Goal: Information Seeking & Learning: Learn about a topic

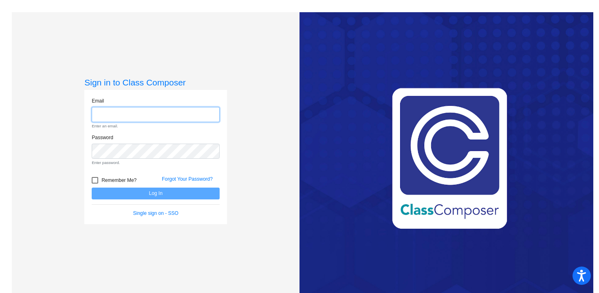
type input "[PERSON_NAME][EMAIL_ADDRESS][PERSON_NAME][DOMAIN_NAME]"
click at [115, 180] on form "Email [PERSON_NAME][EMAIL_ADDRESS][PERSON_NAME][DOMAIN_NAME] Enter an email. Pa…" at bounding box center [156, 157] width 128 height 120
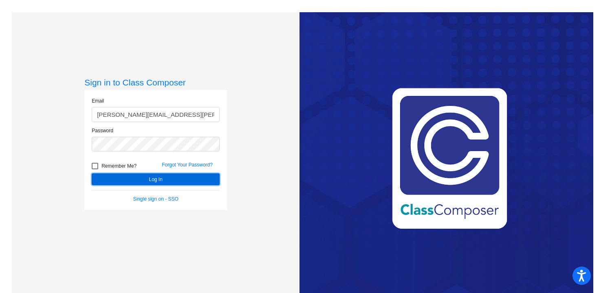
click at [147, 181] on button "Log In" at bounding box center [156, 180] width 128 height 12
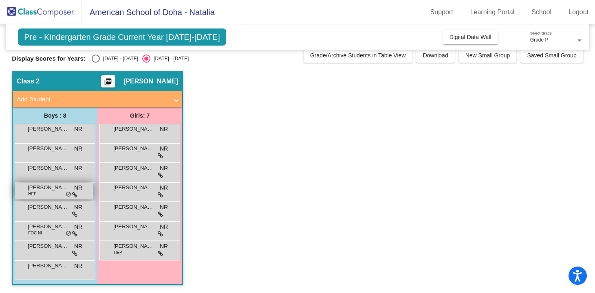
click at [42, 193] on div "[PERSON_NAME] HEP NR lock do_not_disturb_alt" at bounding box center [54, 191] width 78 height 17
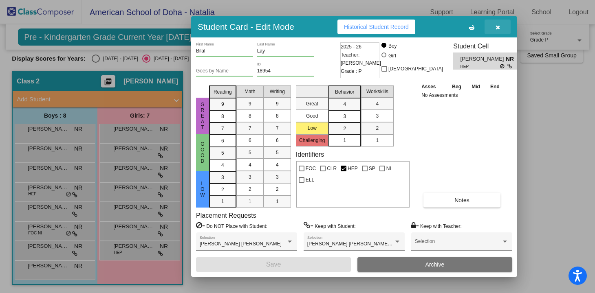
click at [496, 29] on icon "button" at bounding box center [497, 27] width 4 height 6
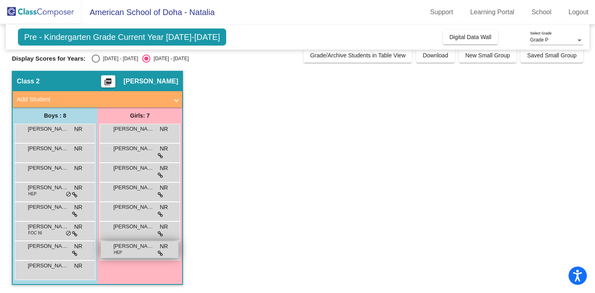
click at [126, 247] on span "[PERSON_NAME]" at bounding box center [133, 246] width 41 height 8
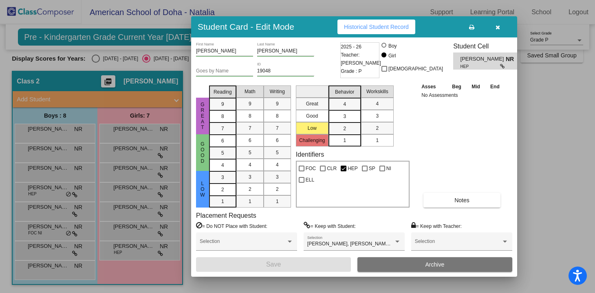
click at [498, 25] on icon "button" at bounding box center [497, 27] width 4 height 6
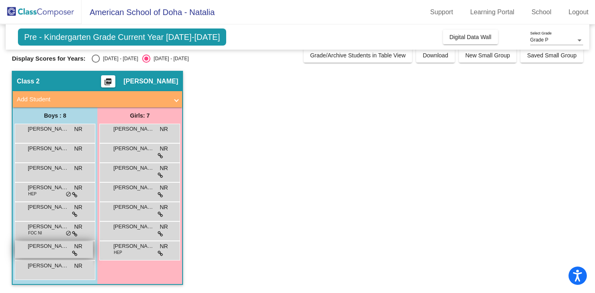
click at [53, 251] on div "[PERSON_NAME] NR lock do_not_disturb_alt" at bounding box center [54, 250] width 78 height 17
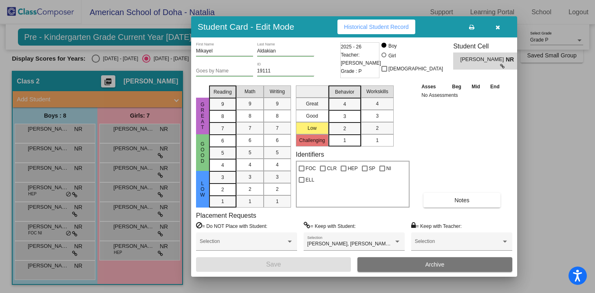
click at [498, 27] on icon "button" at bounding box center [497, 27] width 4 height 6
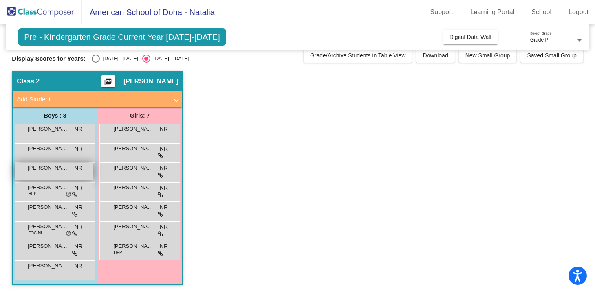
click at [48, 164] on span "[PERSON_NAME]" at bounding box center [48, 168] width 41 height 8
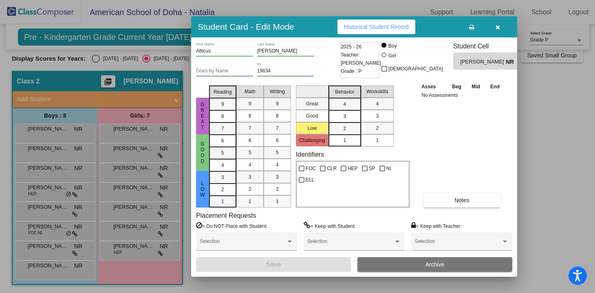
click at [499, 24] on span "button" at bounding box center [497, 27] width 4 height 7
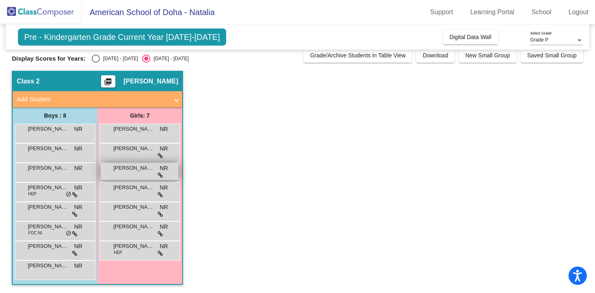
click at [146, 173] on div "[PERSON_NAME] [PERSON_NAME] lock do_not_disturb_alt" at bounding box center [140, 171] width 78 height 17
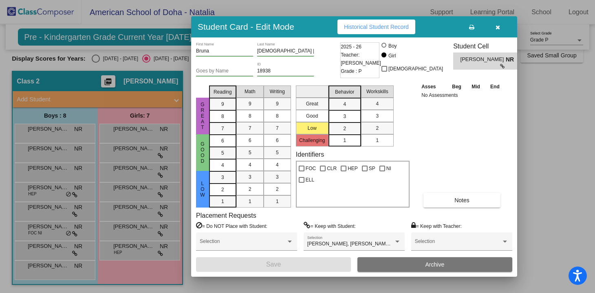
click at [498, 27] on icon "button" at bounding box center [497, 27] width 4 height 6
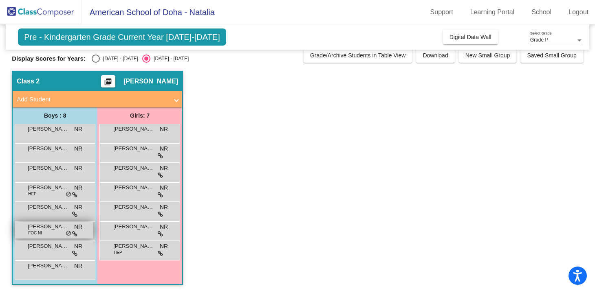
click at [59, 230] on span "[PERSON_NAME]" at bounding box center [48, 227] width 41 height 8
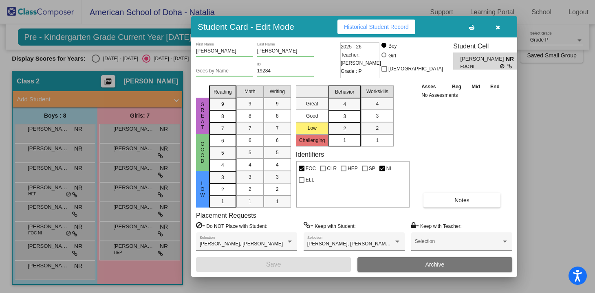
click at [496, 29] on icon "button" at bounding box center [497, 27] width 4 height 6
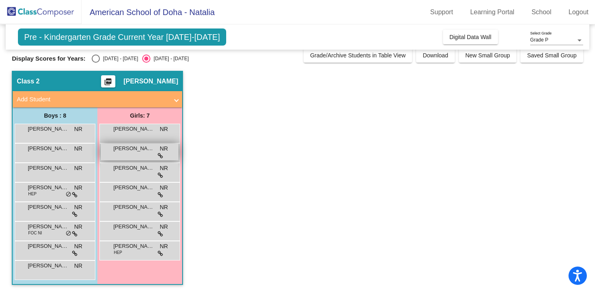
click at [119, 153] on div "[PERSON_NAME] lock do_not_disturb_alt" at bounding box center [140, 152] width 78 height 17
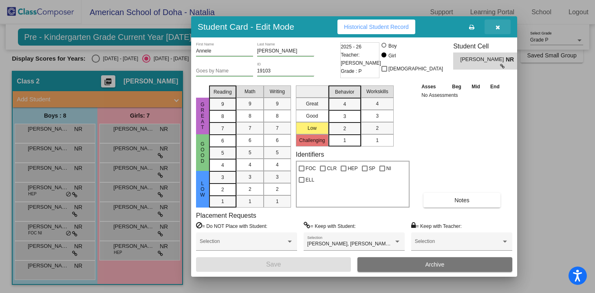
click at [494, 27] on button "button" at bounding box center [497, 27] width 26 height 15
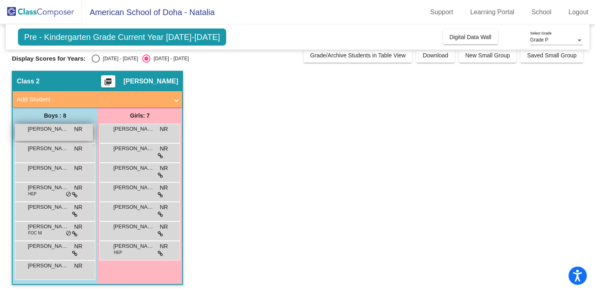
click at [42, 131] on span "[PERSON_NAME]" at bounding box center [48, 129] width 41 height 8
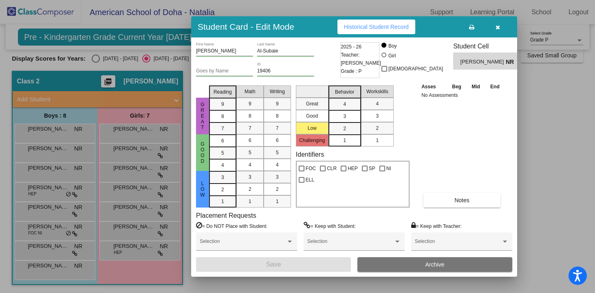
click at [133, 133] on div at bounding box center [297, 146] width 595 height 293
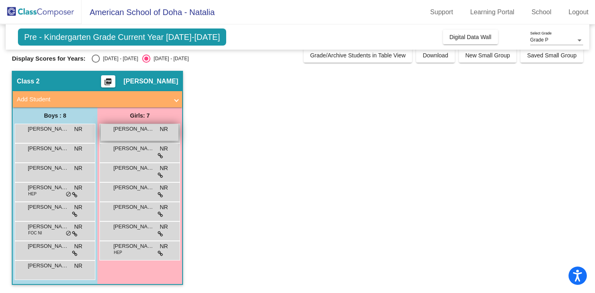
click at [174, 135] on div "[PERSON_NAME] NR lock do_not_disturb_alt" at bounding box center [140, 132] width 78 height 17
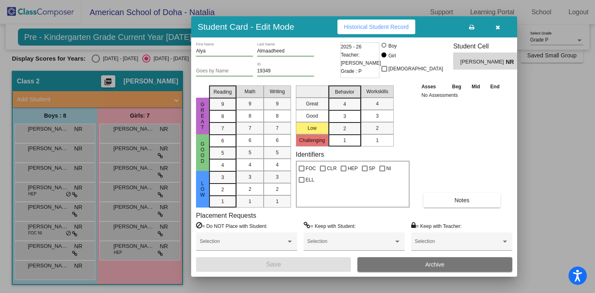
click at [134, 133] on div at bounding box center [297, 146] width 595 height 293
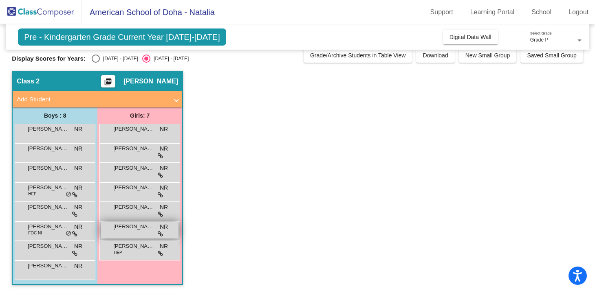
click at [143, 228] on span "[PERSON_NAME]" at bounding box center [133, 227] width 41 height 8
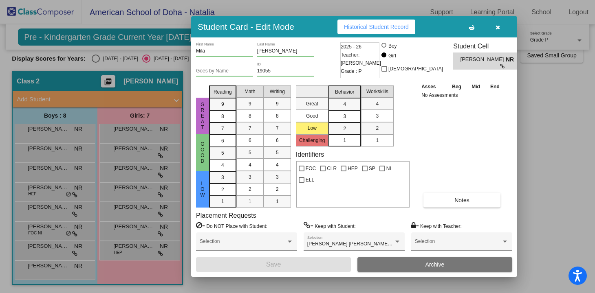
click at [139, 214] on div at bounding box center [297, 146] width 595 height 293
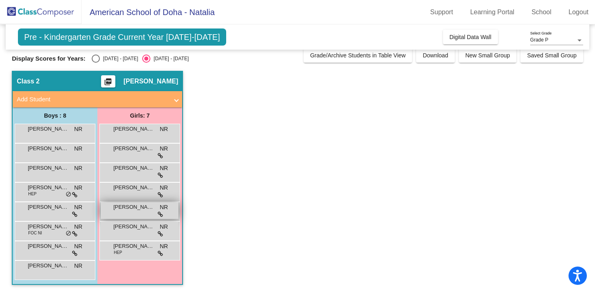
click at [140, 211] on div "[PERSON_NAME] NR lock do_not_disturb_alt" at bounding box center [140, 211] width 78 height 17
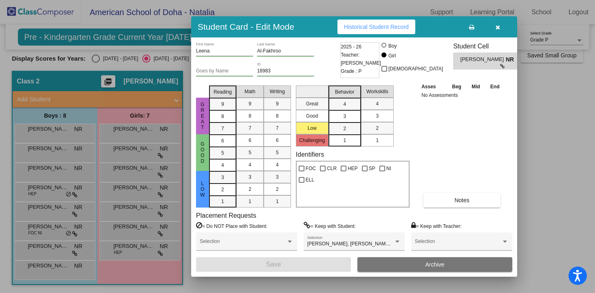
click at [140, 129] on div at bounding box center [297, 146] width 595 height 293
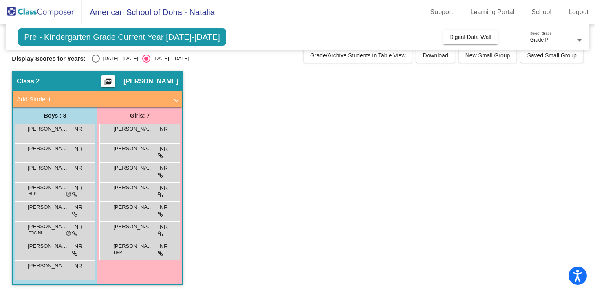
click at [140, 129] on span "[PERSON_NAME]" at bounding box center [133, 129] width 41 height 8
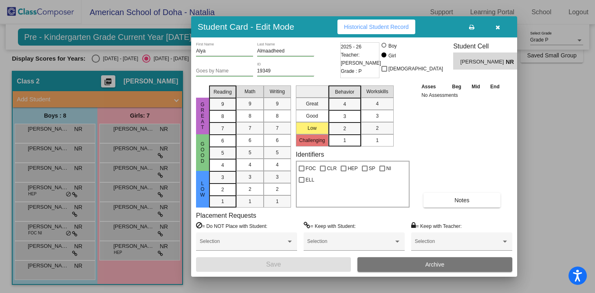
click at [141, 149] on div at bounding box center [297, 146] width 595 height 293
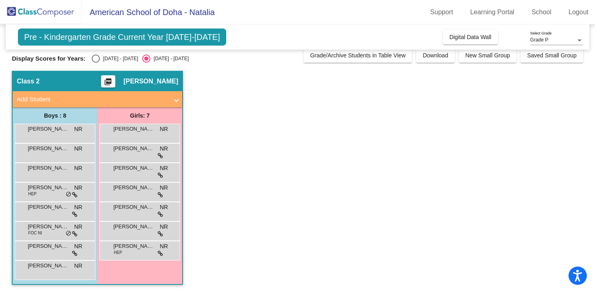
click at [141, 149] on span "[PERSON_NAME]" at bounding box center [133, 149] width 41 height 8
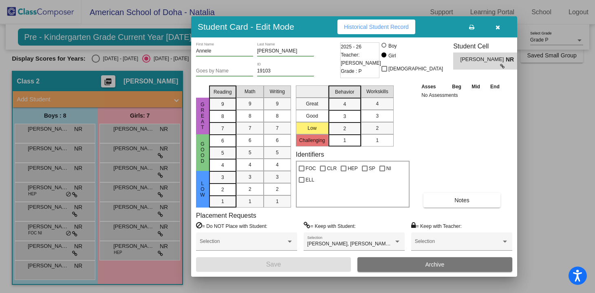
click at [134, 173] on div at bounding box center [297, 146] width 595 height 293
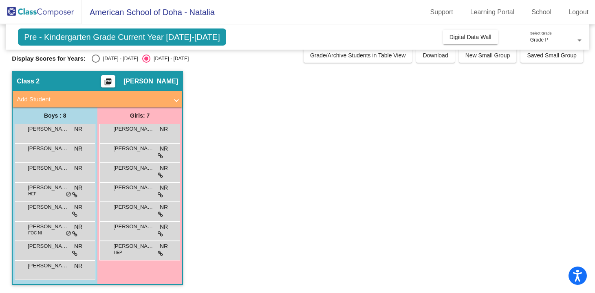
click at [134, 173] on div "[PERSON_NAME] [PERSON_NAME] lock do_not_disturb_alt" at bounding box center [140, 171] width 78 height 17
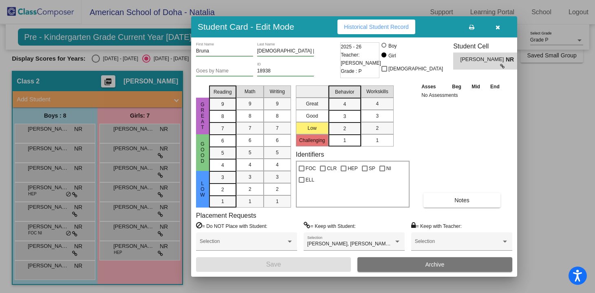
click at [128, 192] on div at bounding box center [297, 146] width 595 height 293
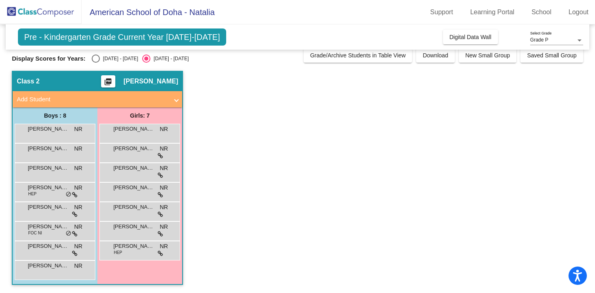
click at [128, 192] on div "[PERSON_NAME] NR lock do_not_disturb_alt" at bounding box center [140, 191] width 78 height 17
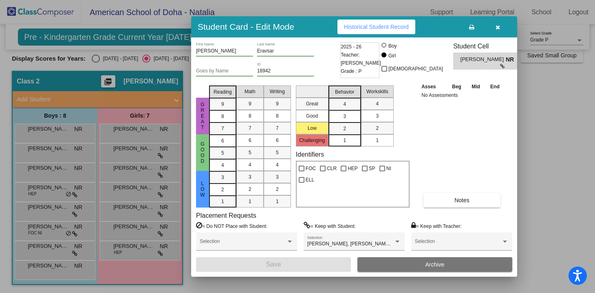
click at [130, 220] on div at bounding box center [297, 146] width 595 height 293
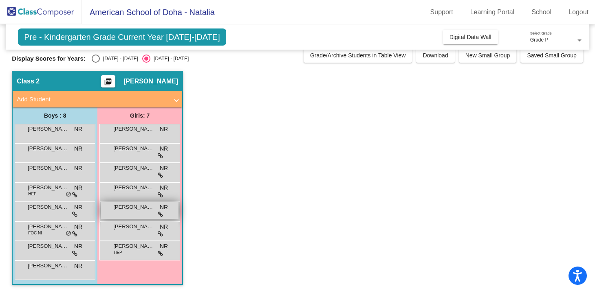
click at [130, 213] on div "[PERSON_NAME] NR lock do_not_disturb_alt" at bounding box center [140, 211] width 78 height 17
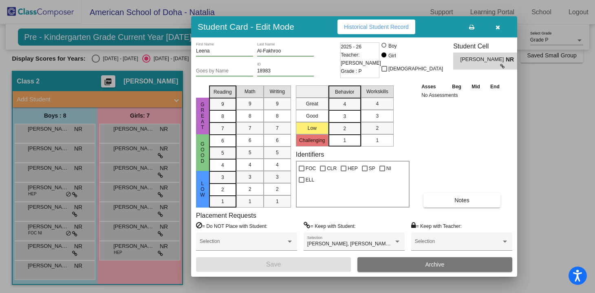
click at [130, 226] on div at bounding box center [297, 146] width 595 height 293
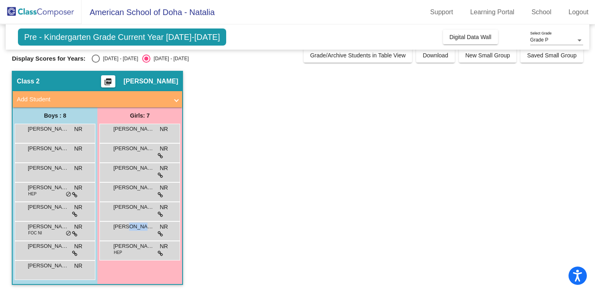
click at [130, 226] on span "[PERSON_NAME]" at bounding box center [133, 227] width 41 height 8
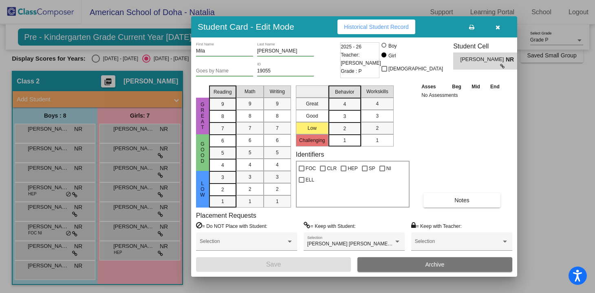
click at [132, 255] on div at bounding box center [297, 146] width 595 height 293
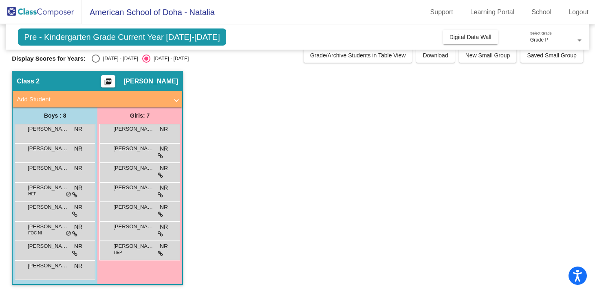
click at [132, 255] on div "[PERSON_NAME] HEP NR lock do_not_disturb_alt" at bounding box center [140, 250] width 78 height 17
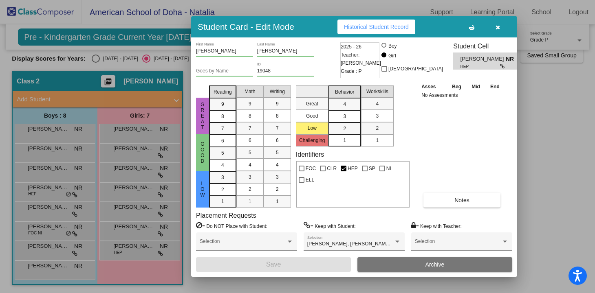
click at [65, 271] on div at bounding box center [297, 146] width 595 height 293
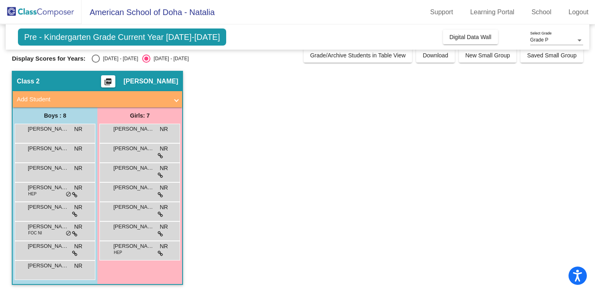
click at [65, 271] on div "[PERSON_NAME] III NR lock do_not_disturb_alt" at bounding box center [54, 269] width 78 height 17
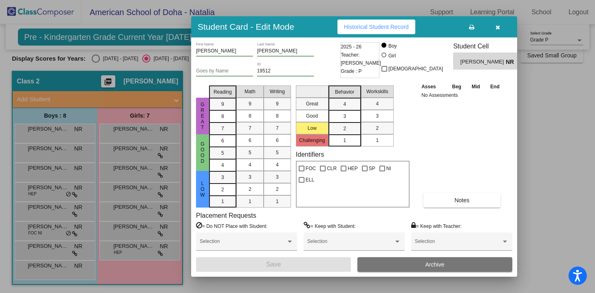
click at [59, 242] on div at bounding box center [297, 146] width 595 height 293
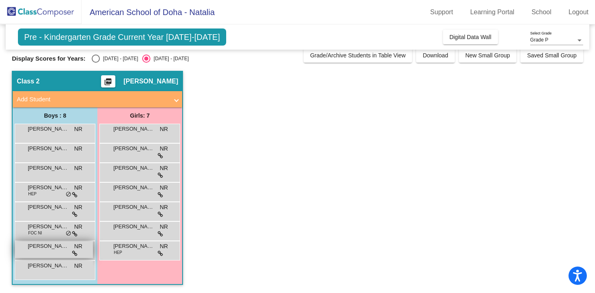
click at [59, 247] on span "[PERSON_NAME]" at bounding box center [48, 246] width 41 height 8
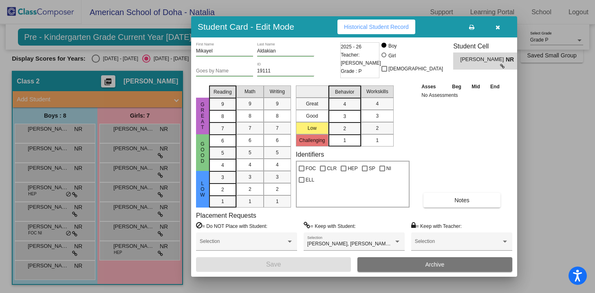
click at [57, 227] on div at bounding box center [297, 146] width 595 height 293
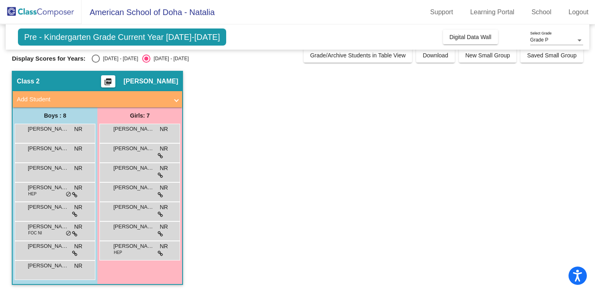
click at [57, 227] on span "[PERSON_NAME]" at bounding box center [48, 227] width 41 height 8
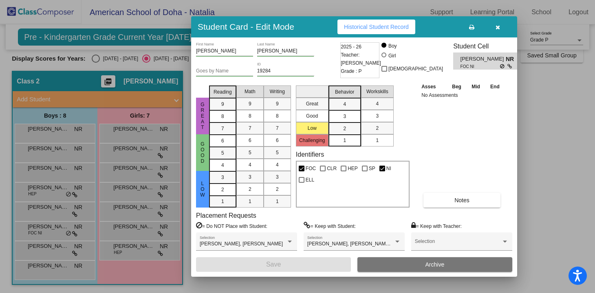
click at [53, 217] on div at bounding box center [297, 146] width 595 height 293
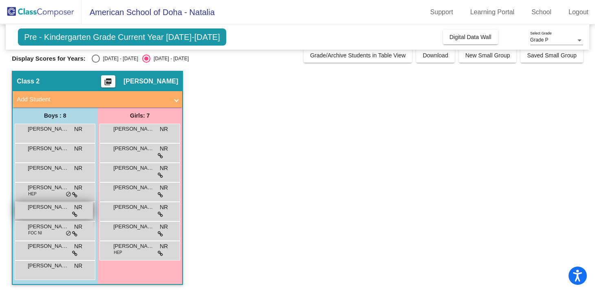
click at [54, 211] on span "[PERSON_NAME]" at bounding box center [48, 207] width 41 height 8
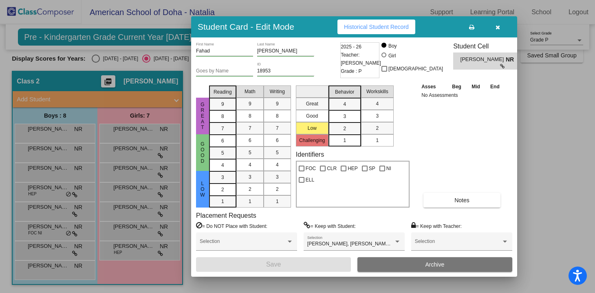
click at [51, 192] on div at bounding box center [297, 146] width 595 height 293
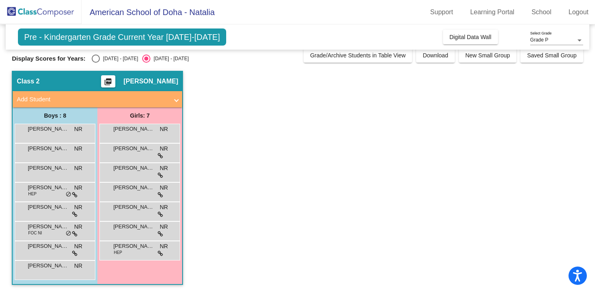
click at [51, 192] on div "[PERSON_NAME] HEP NR lock do_not_disturb_alt" at bounding box center [54, 191] width 78 height 17
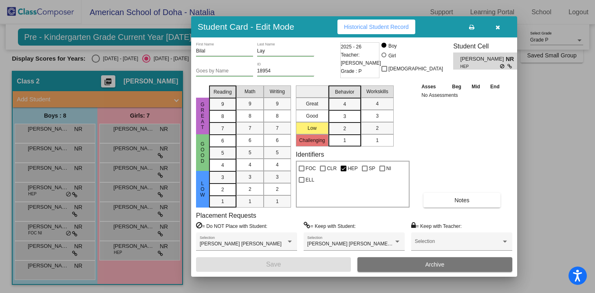
click at [51, 172] on div at bounding box center [297, 146] width 595 height 293
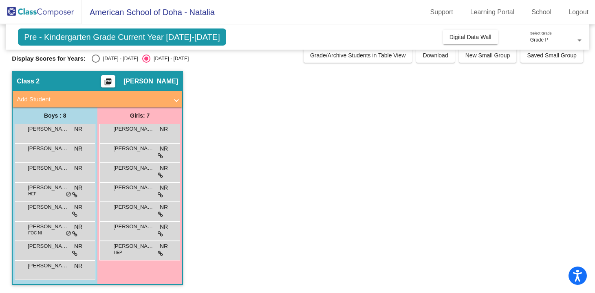
click at [51, 172] on span "[PERSON_NAME]" at bounding box center [48, 168] width 41 height 8
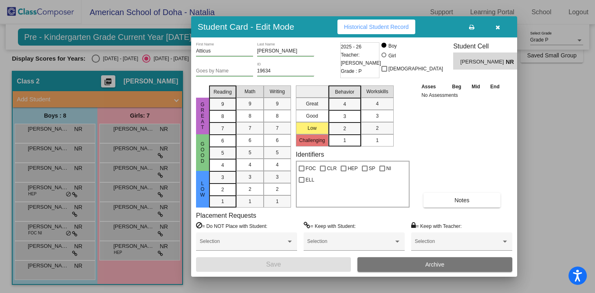
click at [48, 149] on div at bounding box center [297, 146] width 595 height 293
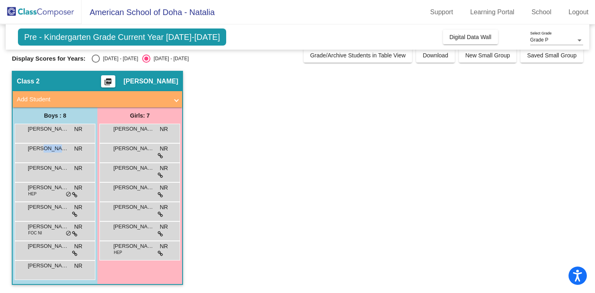
click at [48, 149] on span "[PERSON_NAME]" at bounding box center [48, 149] width 41 height 8
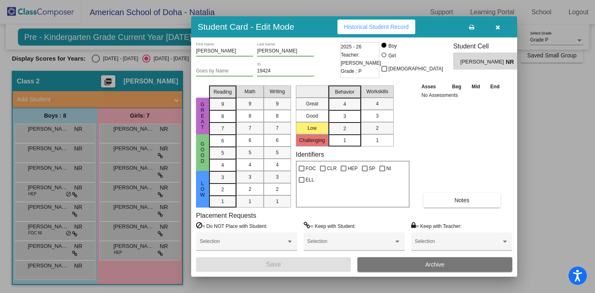
click at [45, 128] on div at bounding box center [297, 146] width 595 height 293
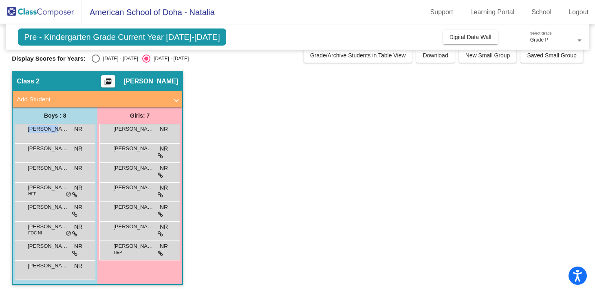
click at [45, 128] on span "[PERSON_NAME]" at bounding box center [48, 129] width 41 height 8
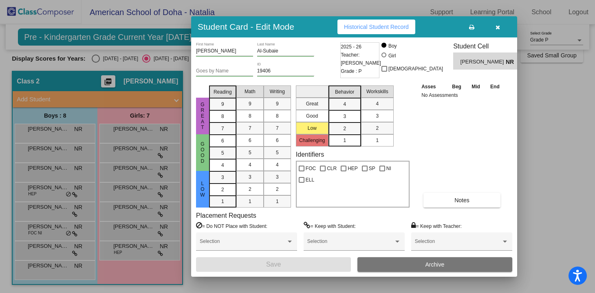
click at [183, 66] on div at bounding box center [297, 146] width 595 height 293
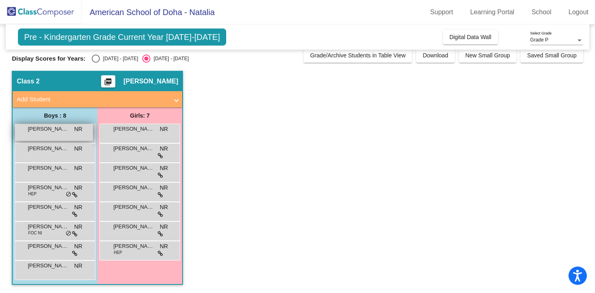
click at [62, 133] on div "[PERSON_NAME] NR lock do_not_disturb_alt" at bounding box center [54, 132] width 78 height 17
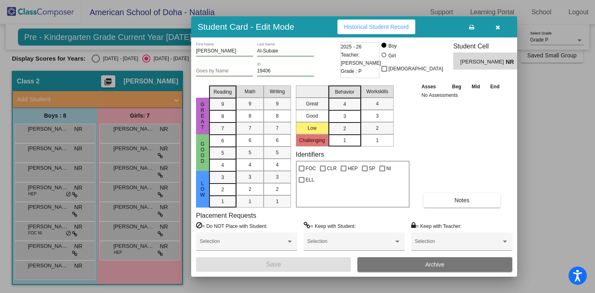
click at [498, 27] on icon "button" at bounding box center [497, 27] width 4 height 6
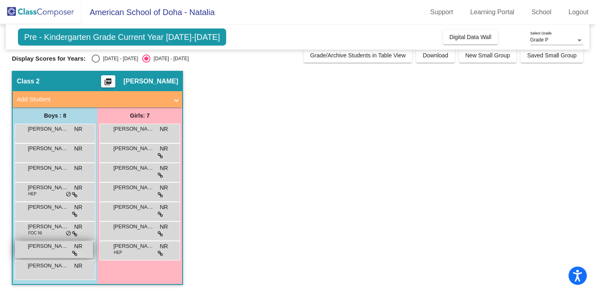
click at [38, 249] on span "[PERSON_NAME]" at bounding box center [48, 246] width 41 height 8
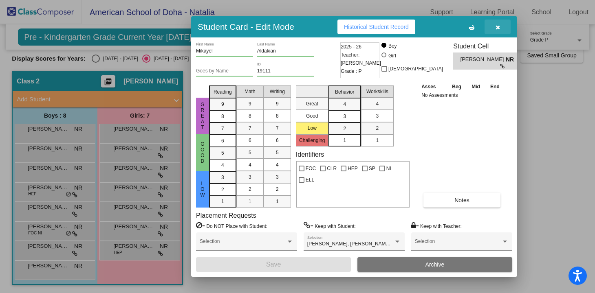
click at [504, 33] on button "button" at bounding box center [497, 27] width 26 height 15
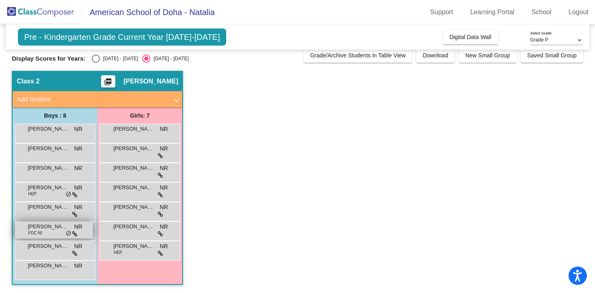
click at [50, 229] on span "[PERSON_NAME]" at bounding box center [48, 227] width 41 height 8
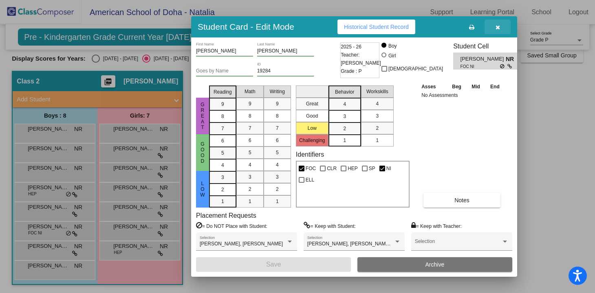
click at [497, 29] on icon "button" at bounding box center [497, 27] width 4 height 6
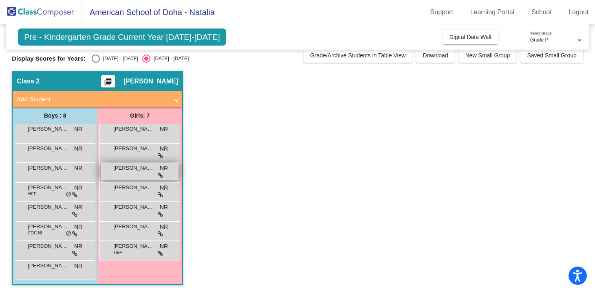
click at [132, 167] on span "[PERSON_NAME]" at bounding box center [133, 168] width 41 height 8
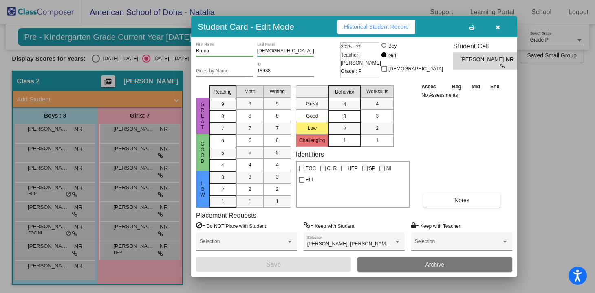
click at [496, 29] on icon "button" at bounding box center [497, 27] width 4 height 6
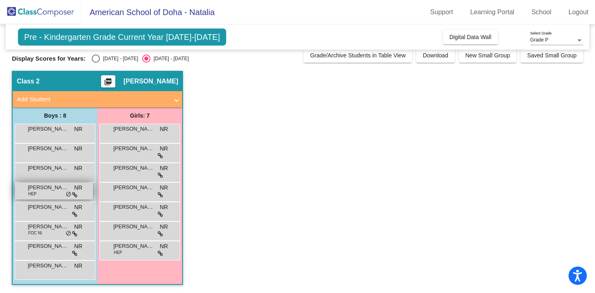
click at [42, 190] on span "[PERSON_NAME]" at bounding box center [48, 188] width 41 height 8
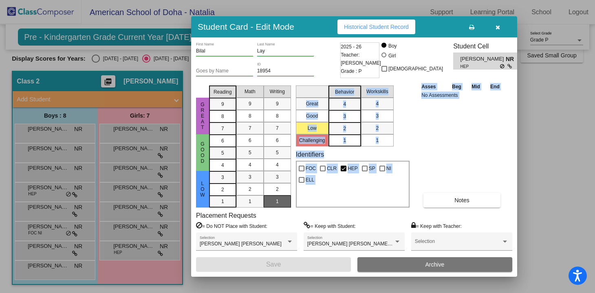
drag, startPoint x: 277, startPoint y: 208, endPoint x: 283, endPoint y: 205, distance: 6.0
click at [283, 205] on div "Bilal First Name Lay Last Name Goes by Name 18954 ID 2025 - 26 Teacher: [PERSON…" at bounding box center [354, 157] width 326 height 240
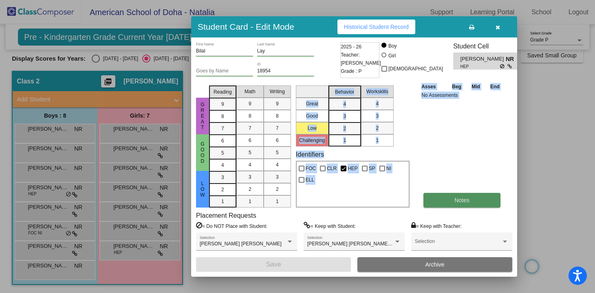
click at [466, 199] on span "Notes" at bounding box center [461, 200] width 15 height 7
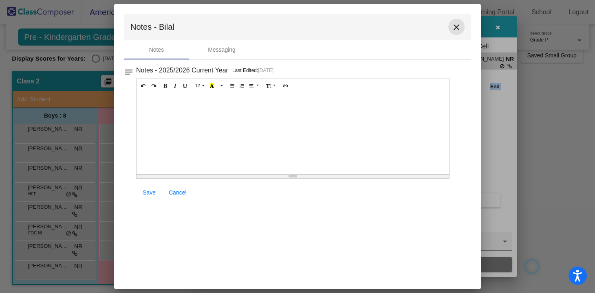
click at [457, 27] on mat-icon "close" at bounding box center [456, 27] width 10 height 10
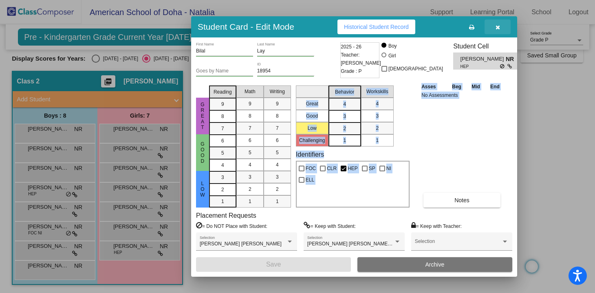
click at [493, 29] on button "button" at bounding box center [497, 27] width 26 height 15
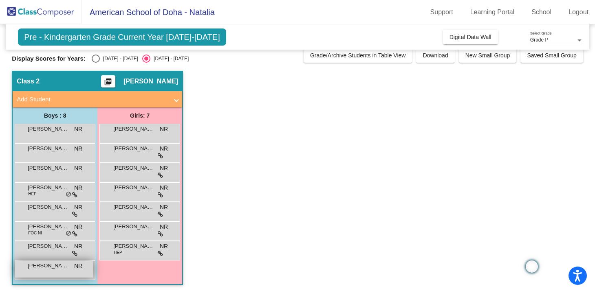
click at [42, 268] on span "[PERSON_NAME]" at bounding box center [48, 266] width 41 height 8
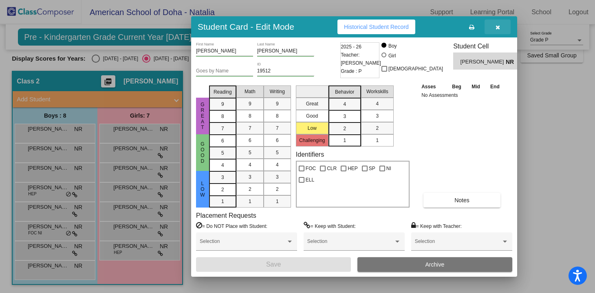
click at [500, 29] on button "button" at bounding box center [497, 27] width 26 height 15
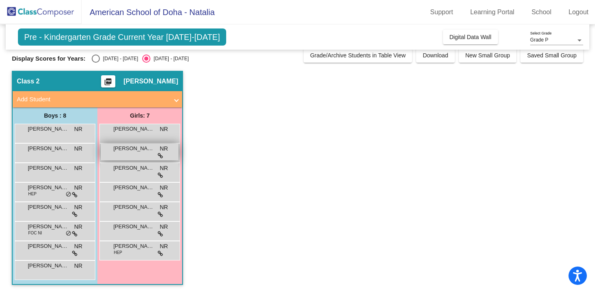
click at [126, 156] on div "[PERSON_NAME] lock do_not_disturb_alt" at bounding box center [140, 152] width 78 height 17
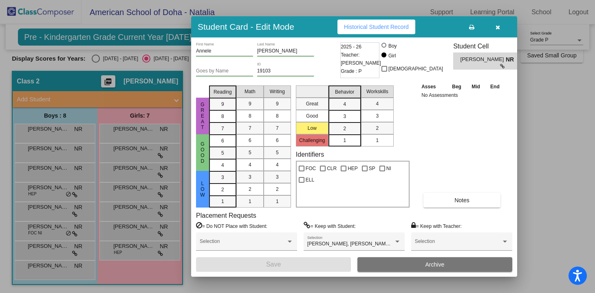
click at [498, 30] on button "button" at bounding box center [497, 27] width 26 height 15
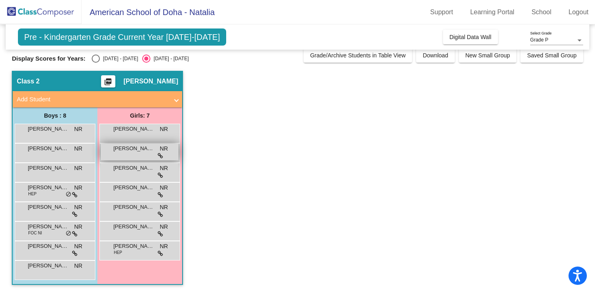
click at [124, 152] on span "[PERSON_NAME]" at bounding box center [133, 149] width 41 height 8
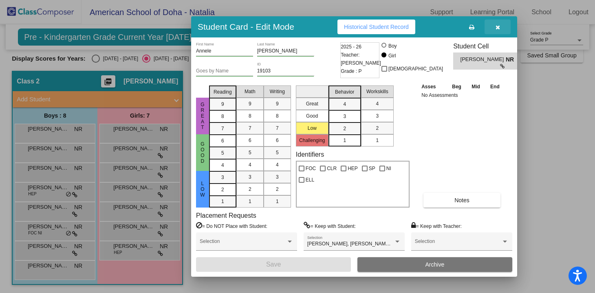
click at [497, 27] on icon "button" at bounding box center [497, 27] width 4 height 6
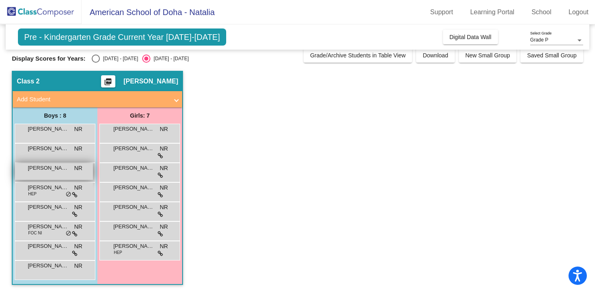
click at [53, 170] on span "[PERSON_NAME]" at bounding box center [48, 168] width 41 height 8
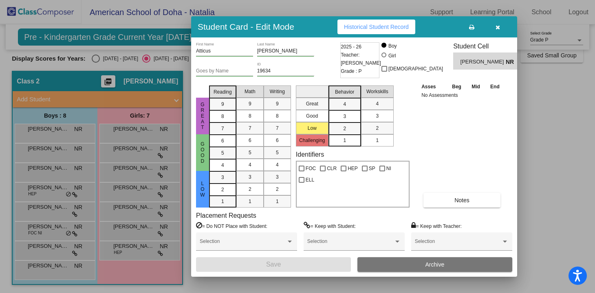
click at [498, 28] on icon "button" at bounding box center [497, 27] width 4 height 6
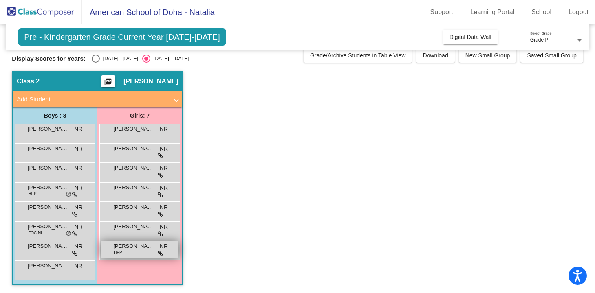
click at [120, 249] on span "[PERSON_NAME]" at bounding box center [133, 246] width 41 height 8
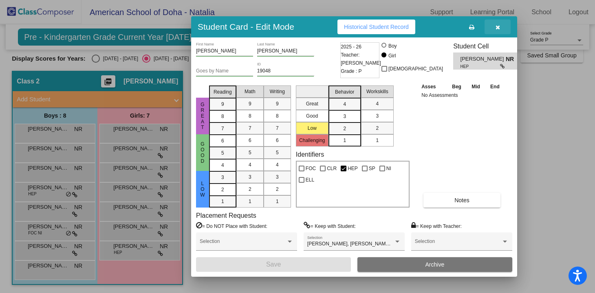
click at [498, 26] on icon "button" at bounding box center [497, 27] width 4 height 6
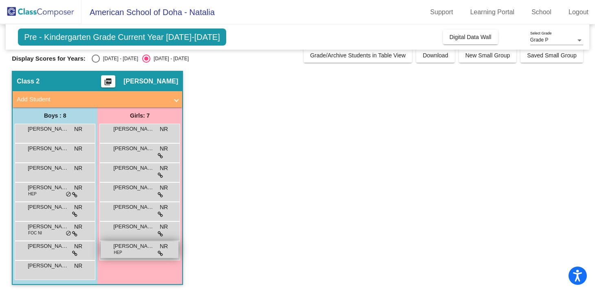
click at [127, 250] on div "[PERSON_NAME] HEP NR lock do_not_disturb_alt" at bounding box center [140, 250] width 78 height 17
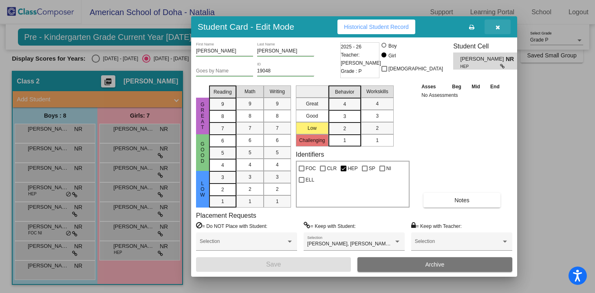
click at [498, 26] on icon "button" at bounding box center [497, 27] width 4 height 6
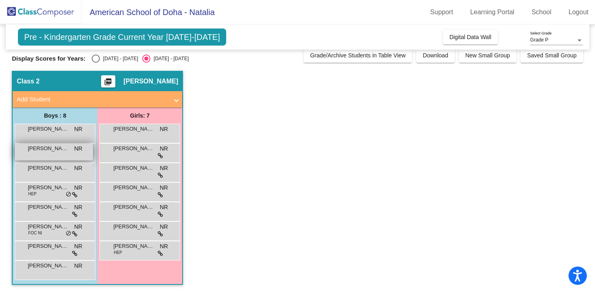
click at [55, 154] on div "[PERSON_NAME] NR lock do_not_disturb_alt" at bounding box center [54, 152] width 78 height 17
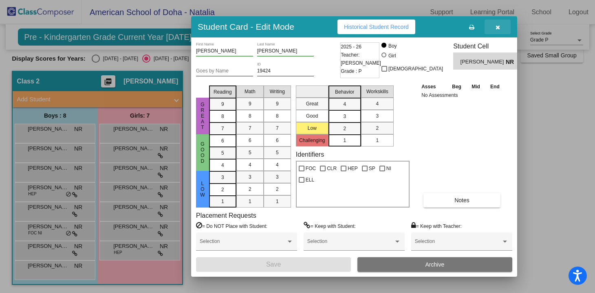
click at [498, 26] on icon "button" at bounding box center [497, 27] width 4 height 6
